Goal: Transaction & Acquisition: Book appointment/travel/reservation

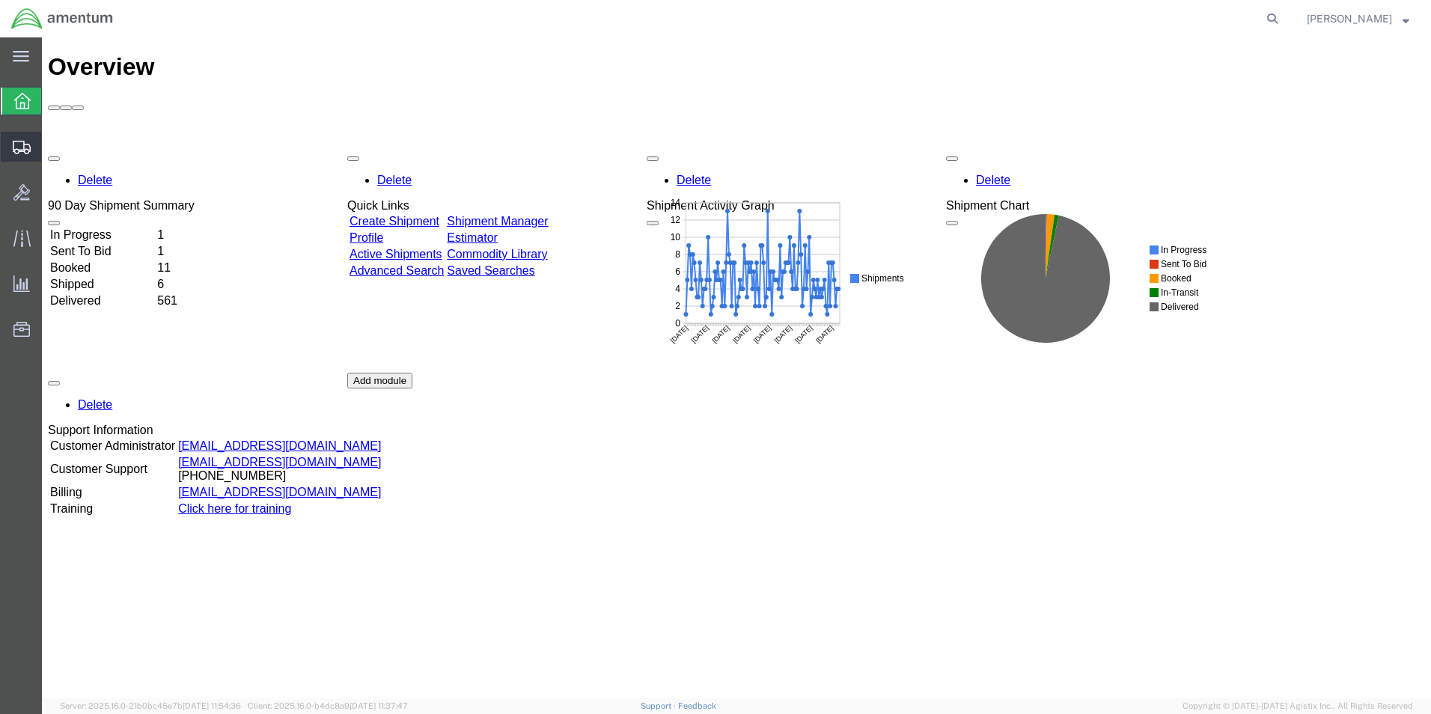
click at [0, 0] on span "Shipment Manager" at bounding box center [0, 0] width 0 height 0
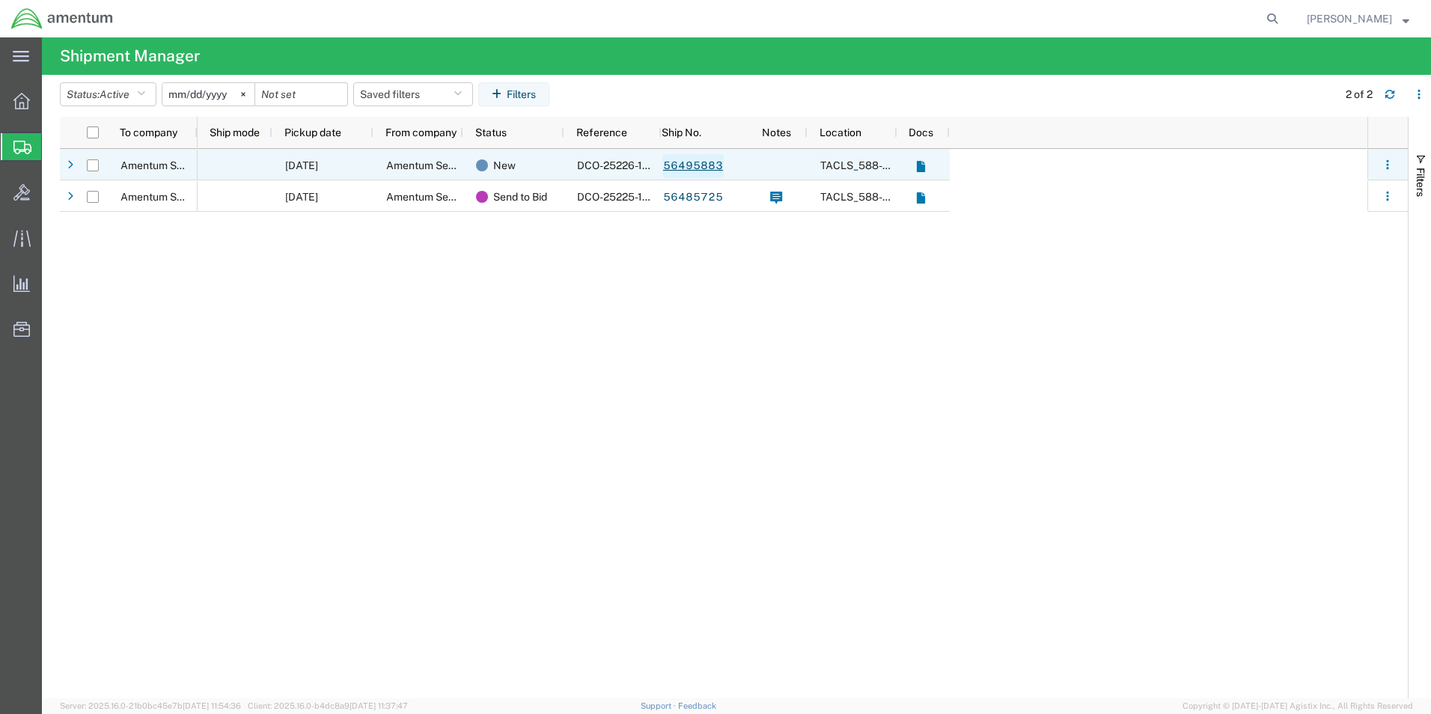
click at [688, 166] on link "56495883" at bounding box center [692, 166] width 61 height 24
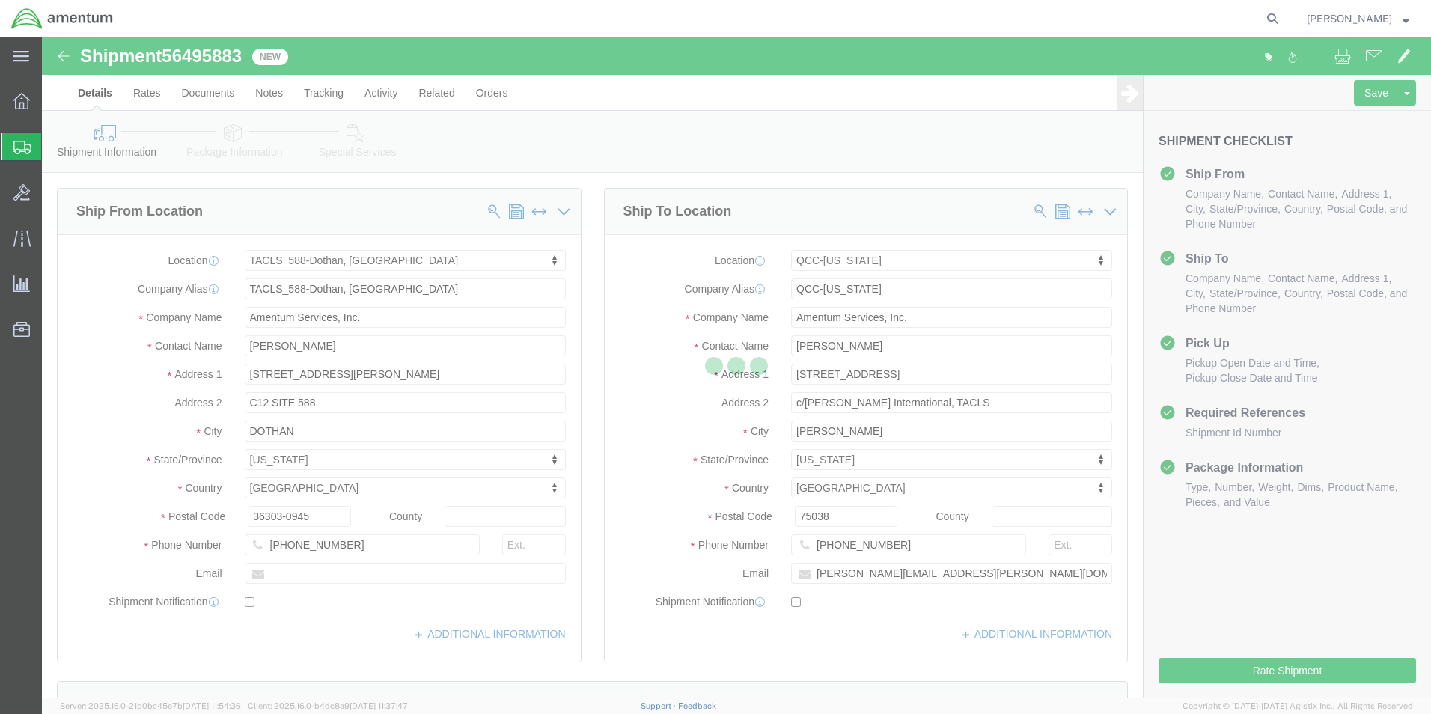
select select "42706"
select select "42668"
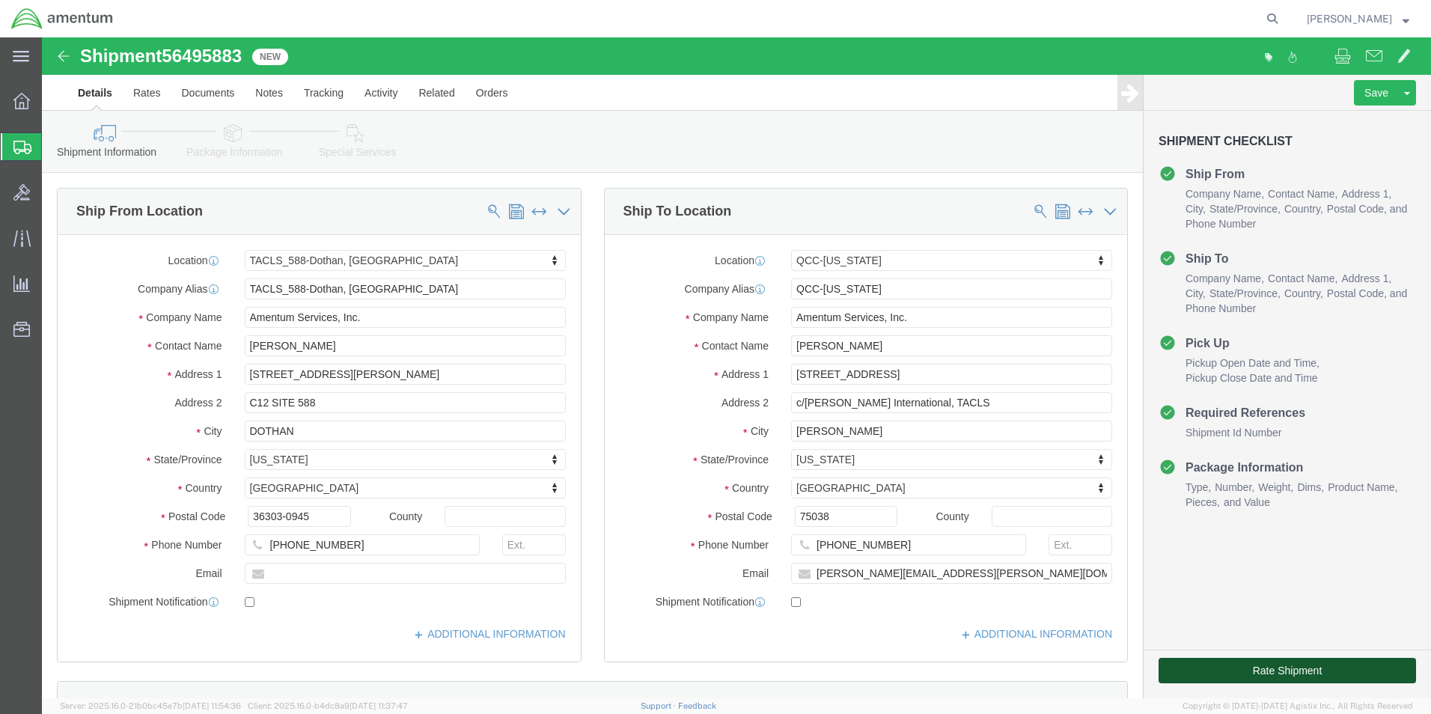
click button "Rate Shipment"
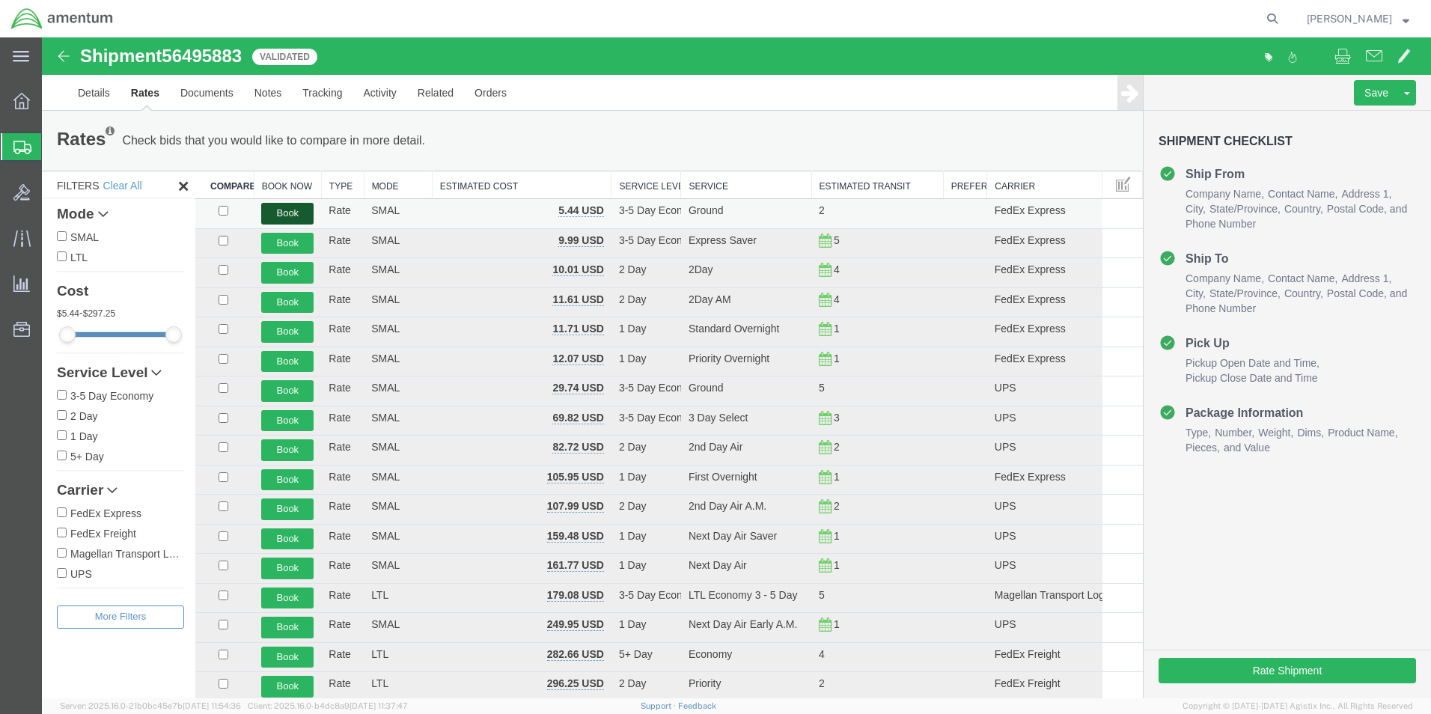
click at [296, 213] on button "Book" at bounding box center [287, 214] width 52 height 22
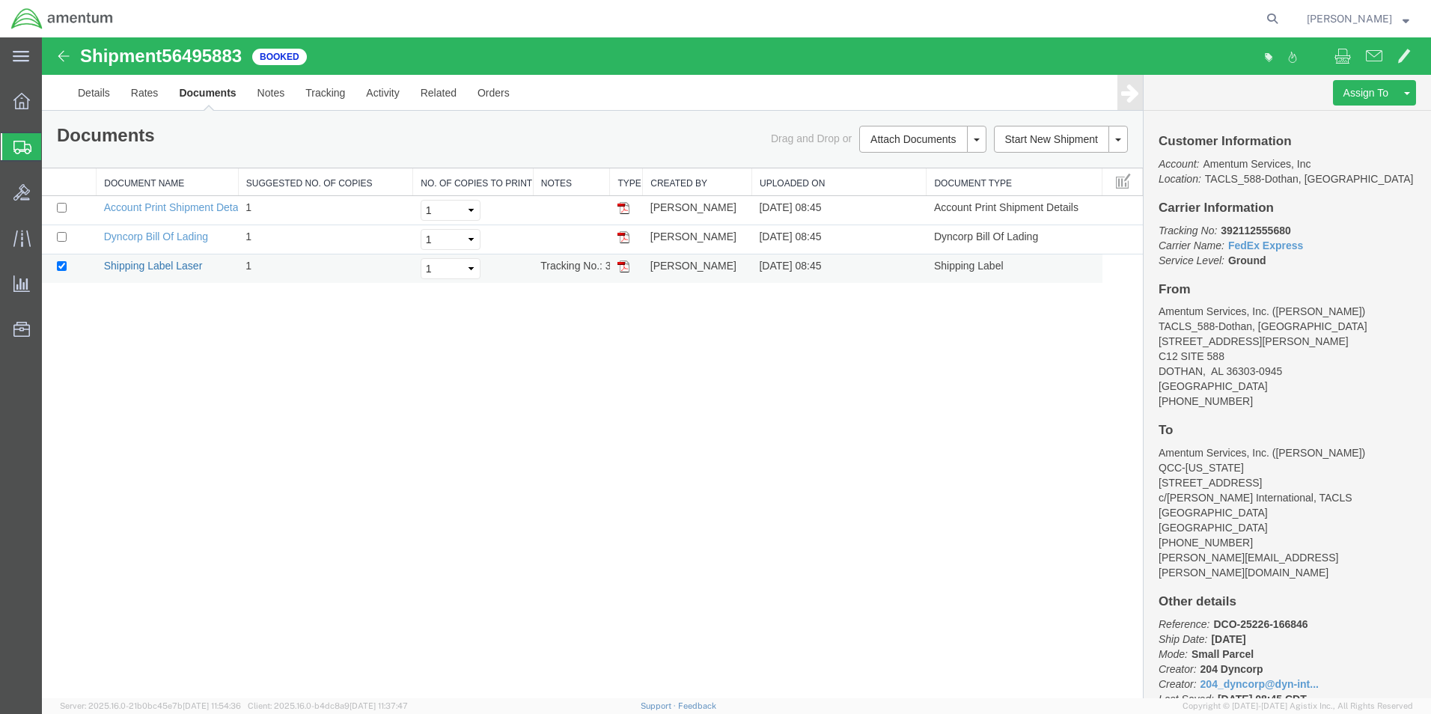
click at [183, 266] on link "Shipping Label Laser" at bounding box center [153, 266] width 99 height 12
click at [0, 0] on span "Shipment Manager" at bounding box center [0, 0] width 0 height 0
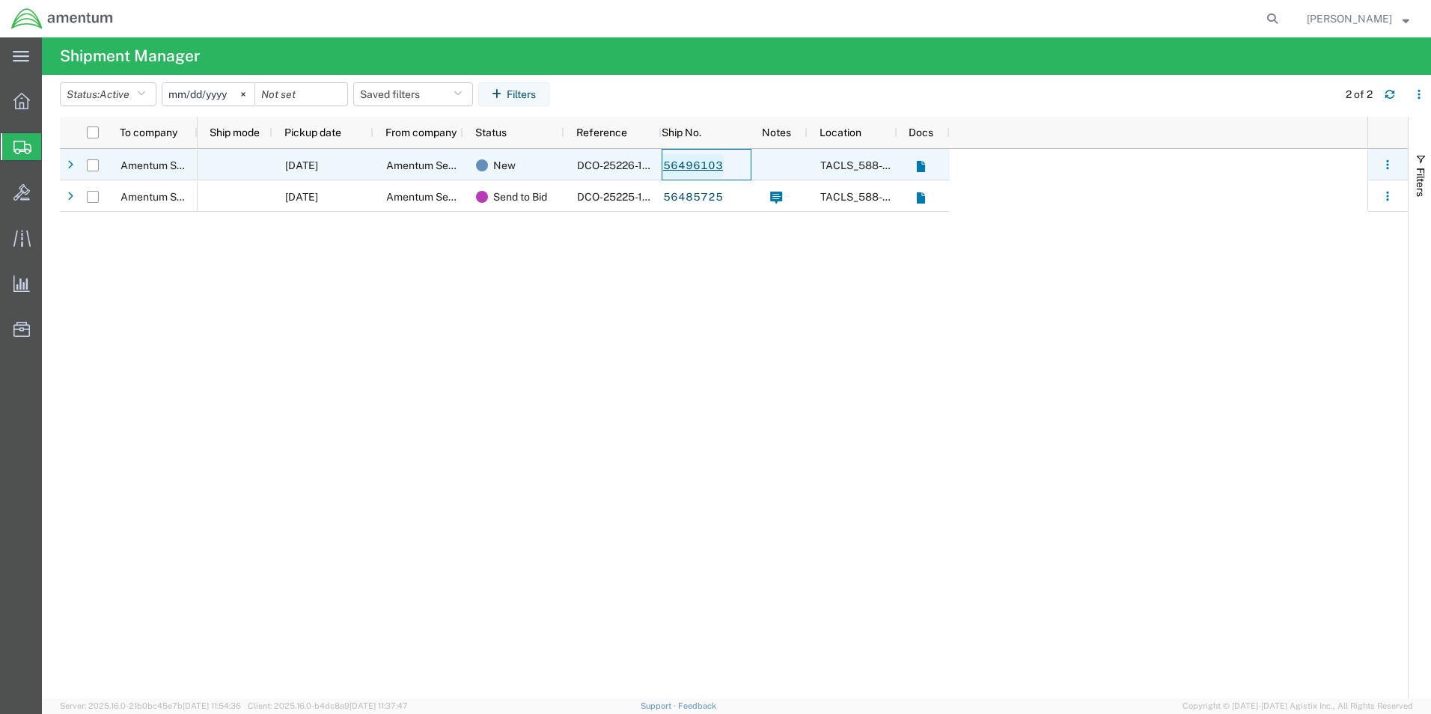
click at [688, 166] on link "56496103" at bounding box center [692, 166] width 61 height 24
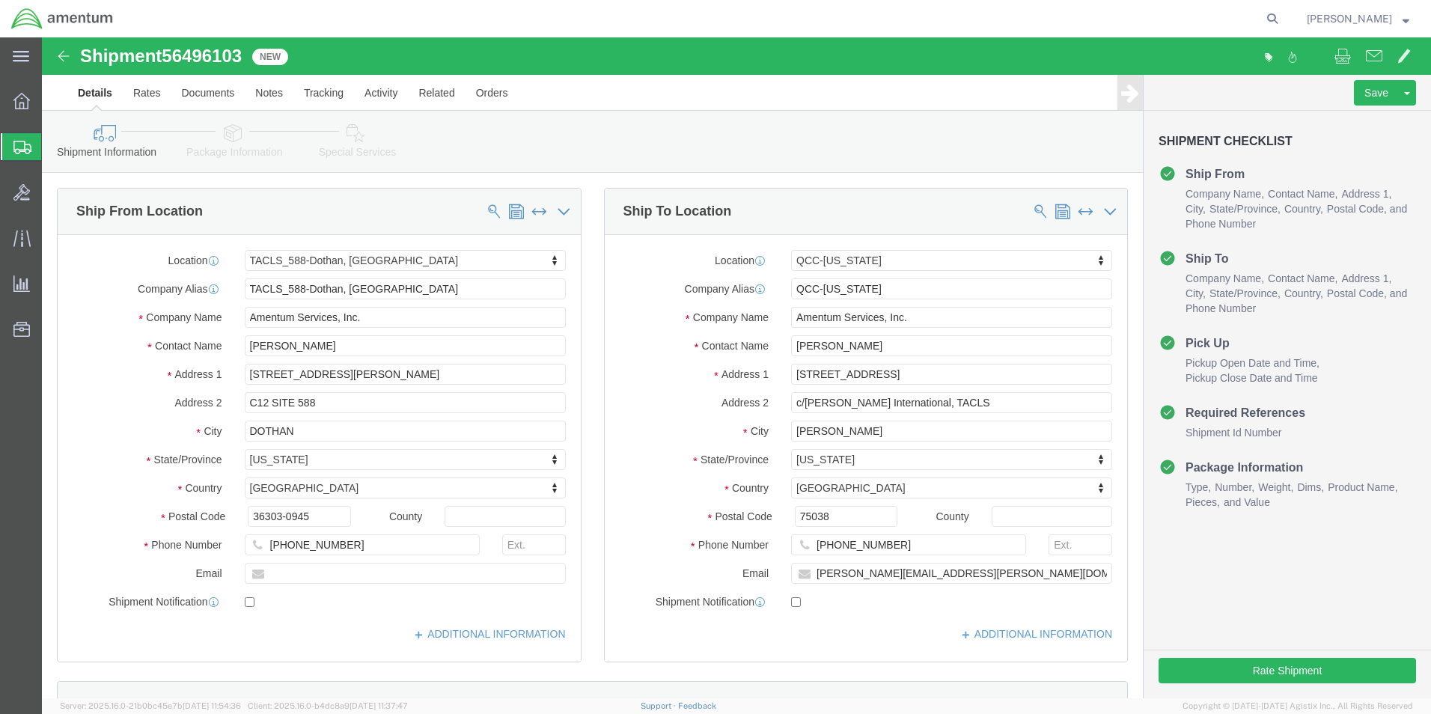
select select "42706"
select select "42668"
click button "Rate Shipment"
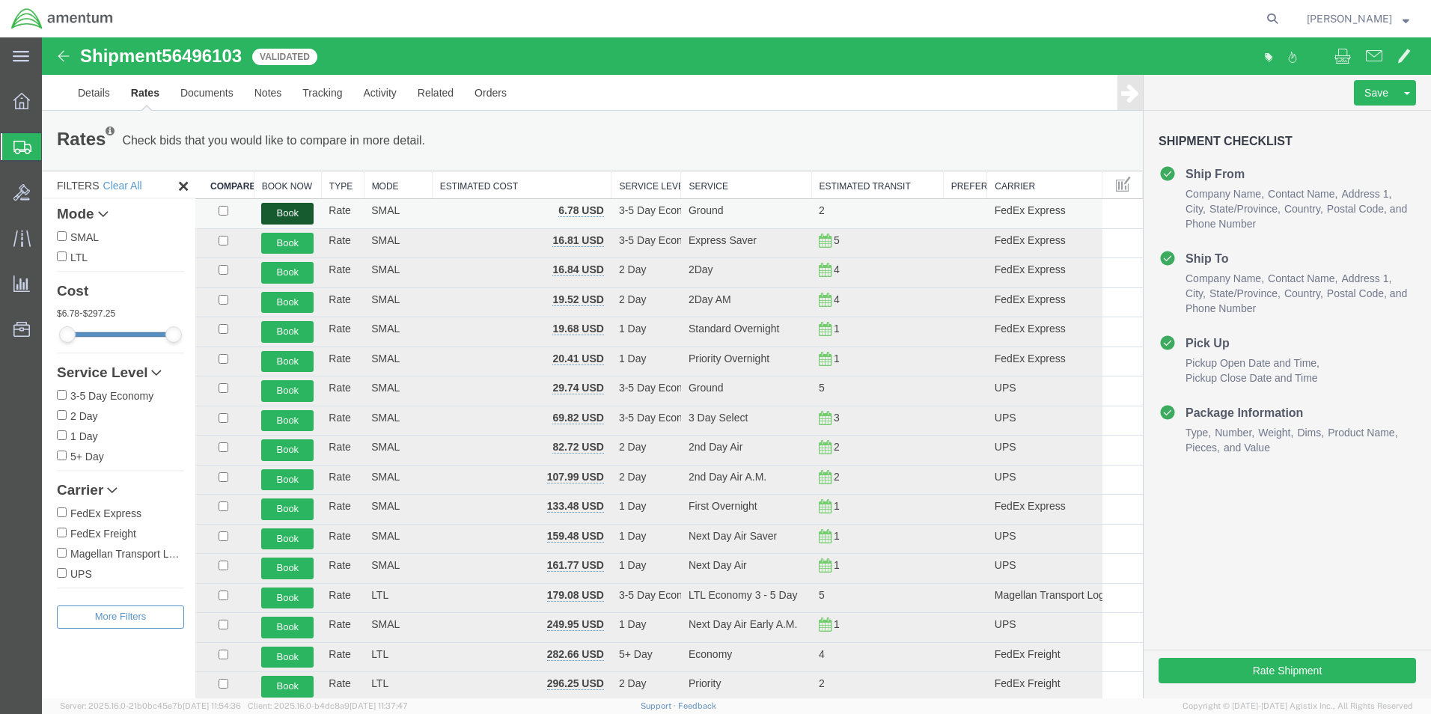
click at [270, 216] on button "Book" at bounding box center [287, 214] width 52 height 22
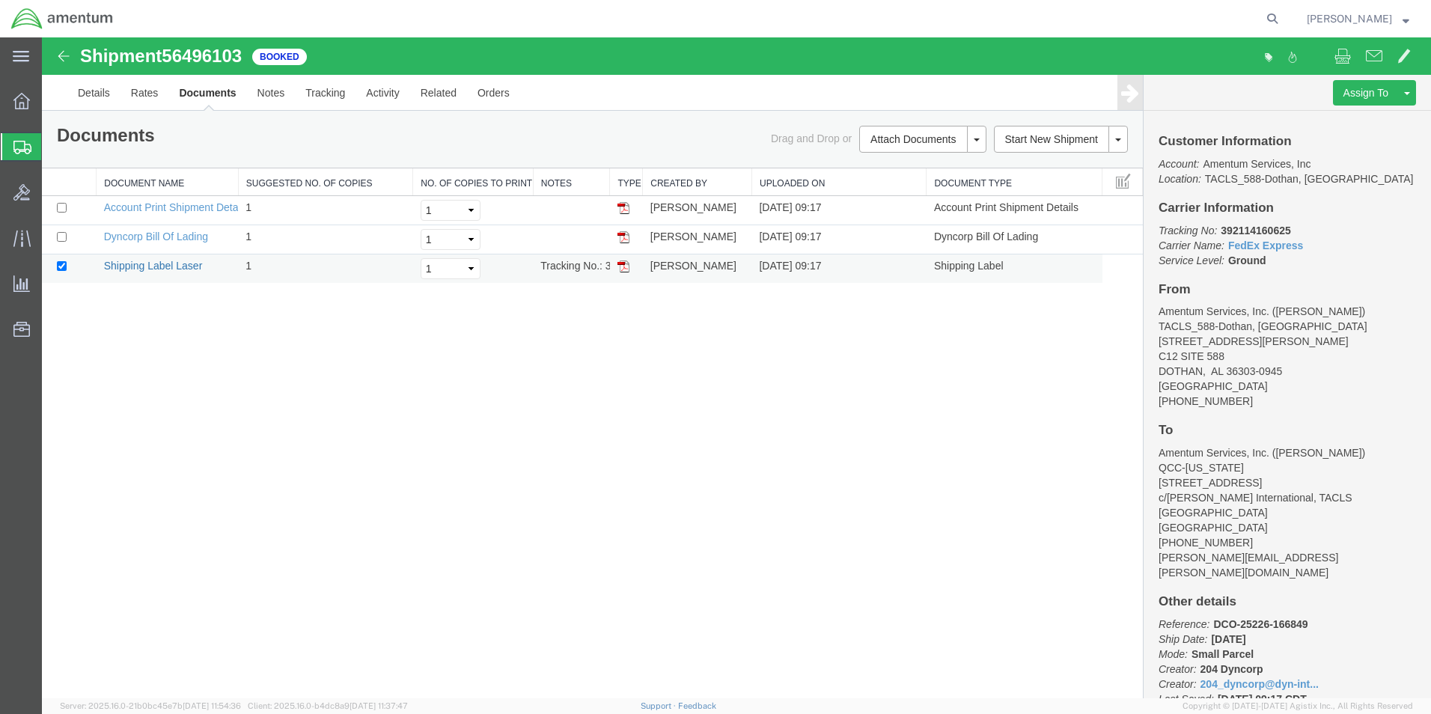
click at [159, 271] on link "Shipping Label Laser" at bounding box center [153, 266] width 99 height 12
click at [0, 0] on span "Shipment Manager" at bounding box center [0, 0] width 0 height 0
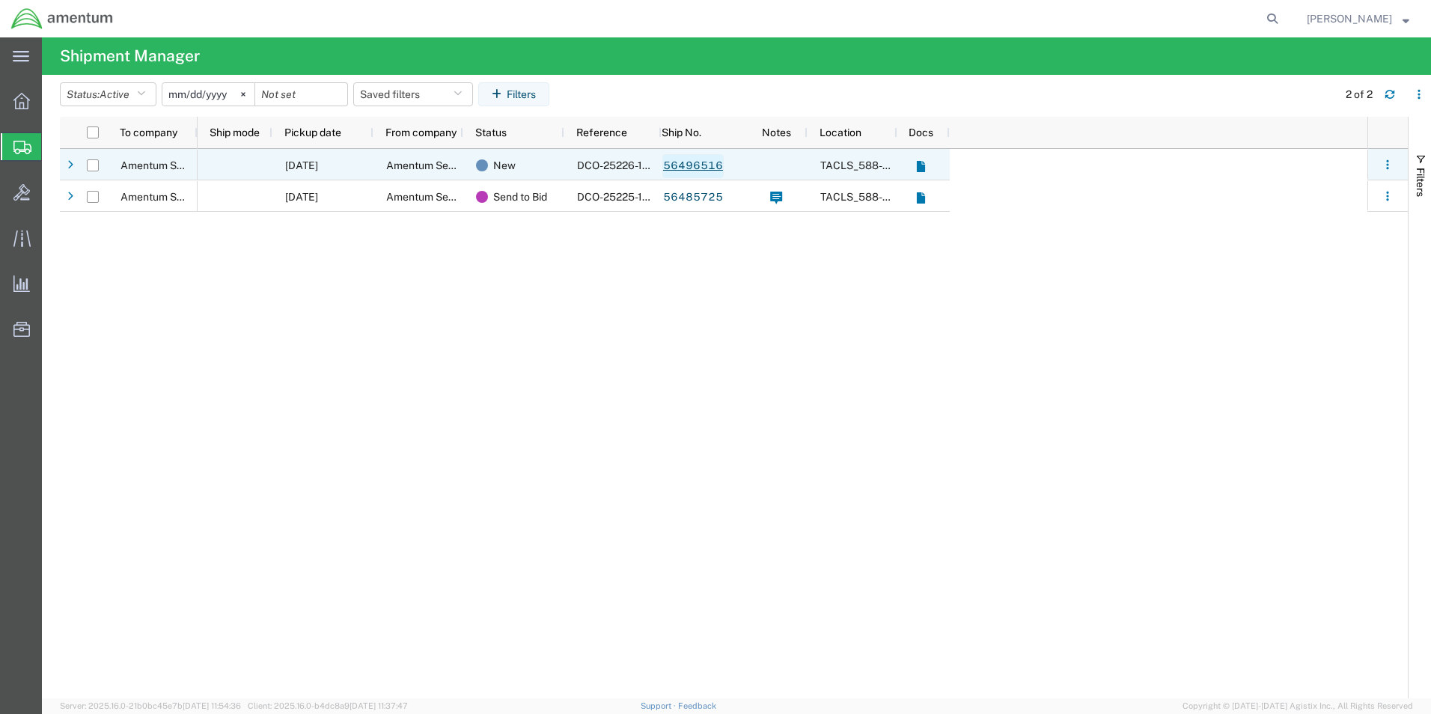
click at [704, 162] on link "56496516" at bounding box center [692, 166] width 61 height 24
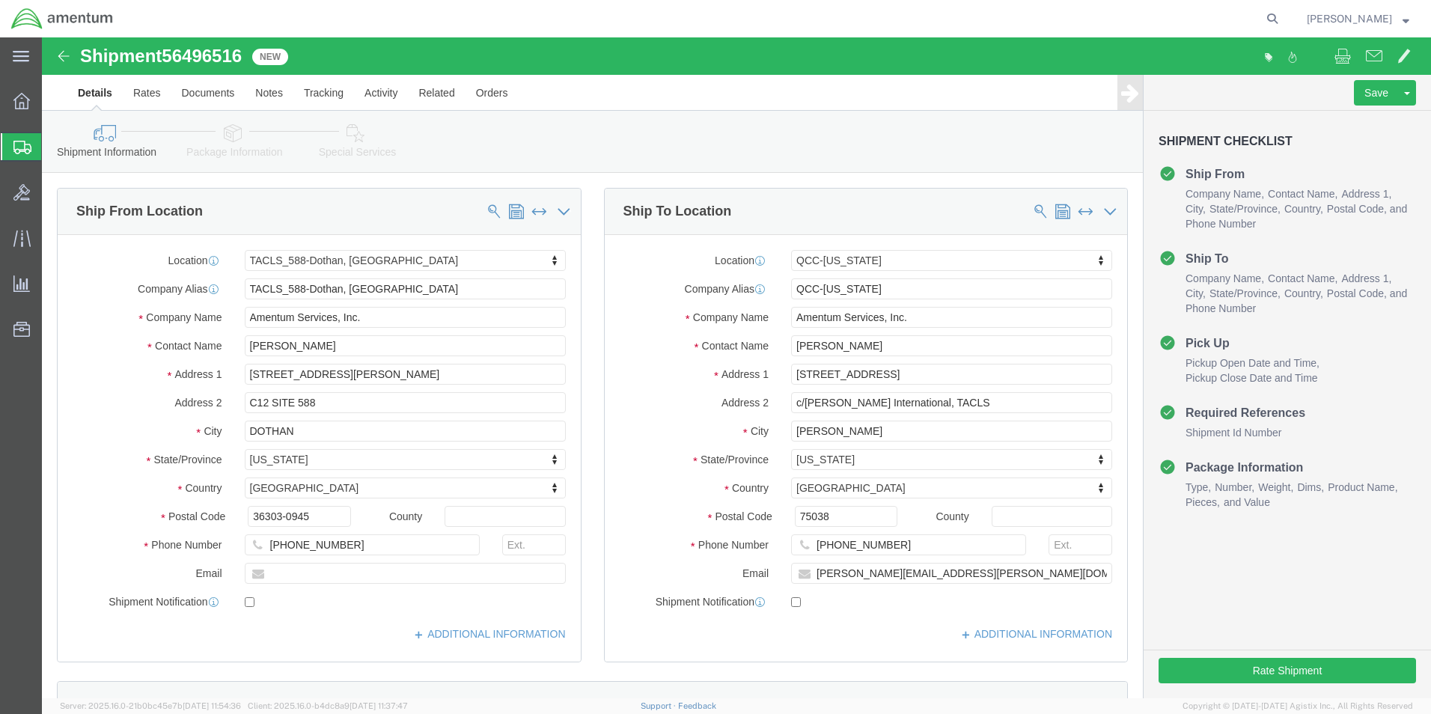
select select "42706"
select select "42668"
click button "Rate Shipment"
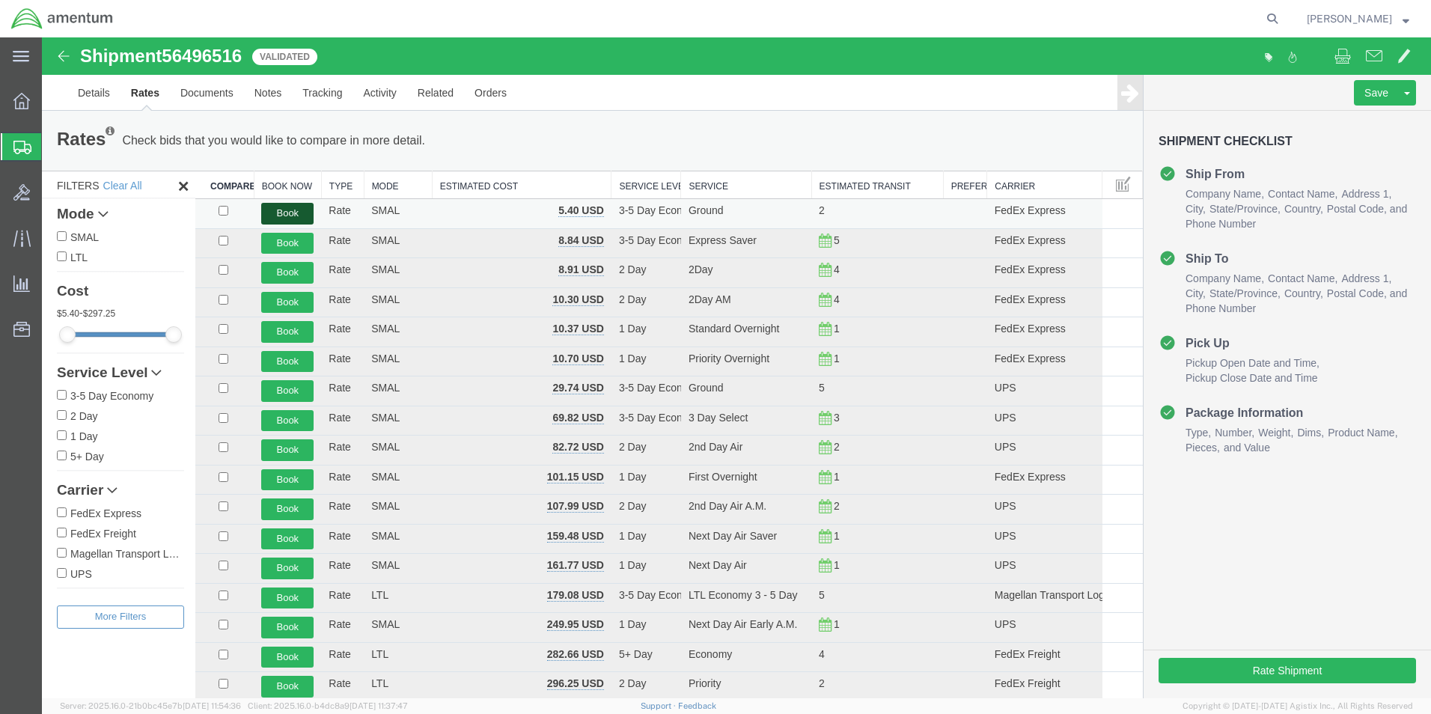
click at [293, 213] on button "Book" at bounding box center [287, 214] width 52 height 22
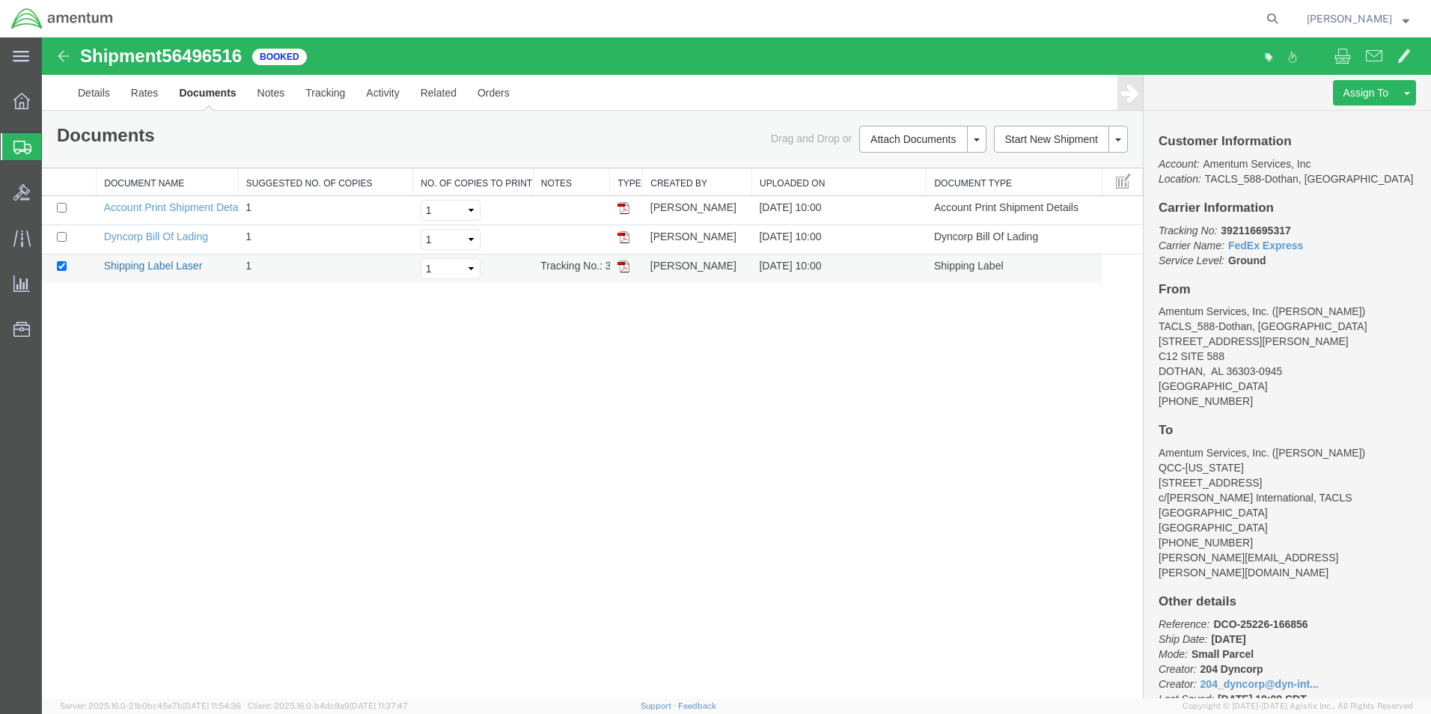
click at [186, 264] on link "Shipping Label Laser" at bounding box center [153, 266] width 99 height 12
